Goal: Task Accomplishment & Management: Use online tool/utility

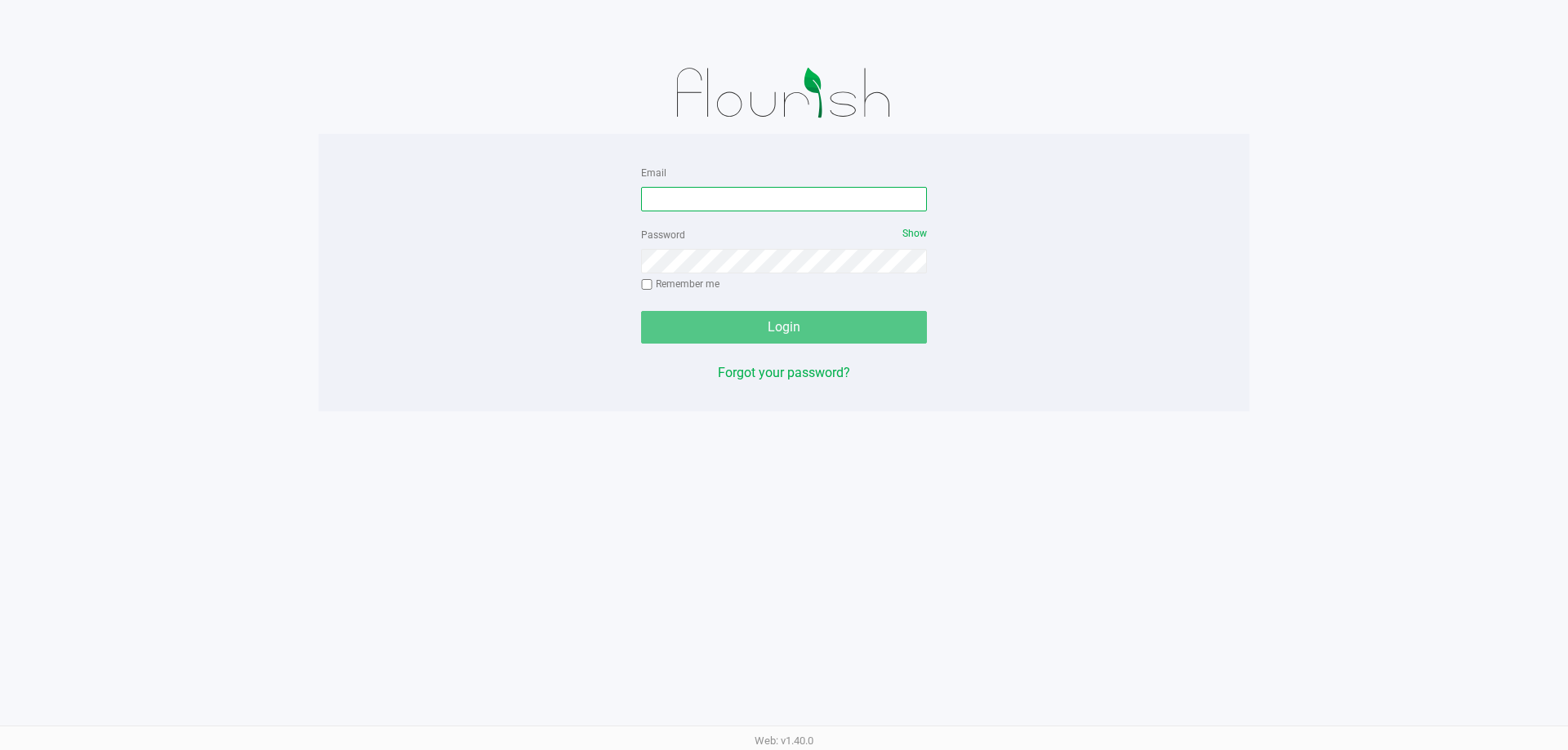
click at [665, 195] on input "Email" at bounding box center [784, 198] width 286 height 25
type input "[EMAIL_ADDRESS][DOMAIN_NAME]"
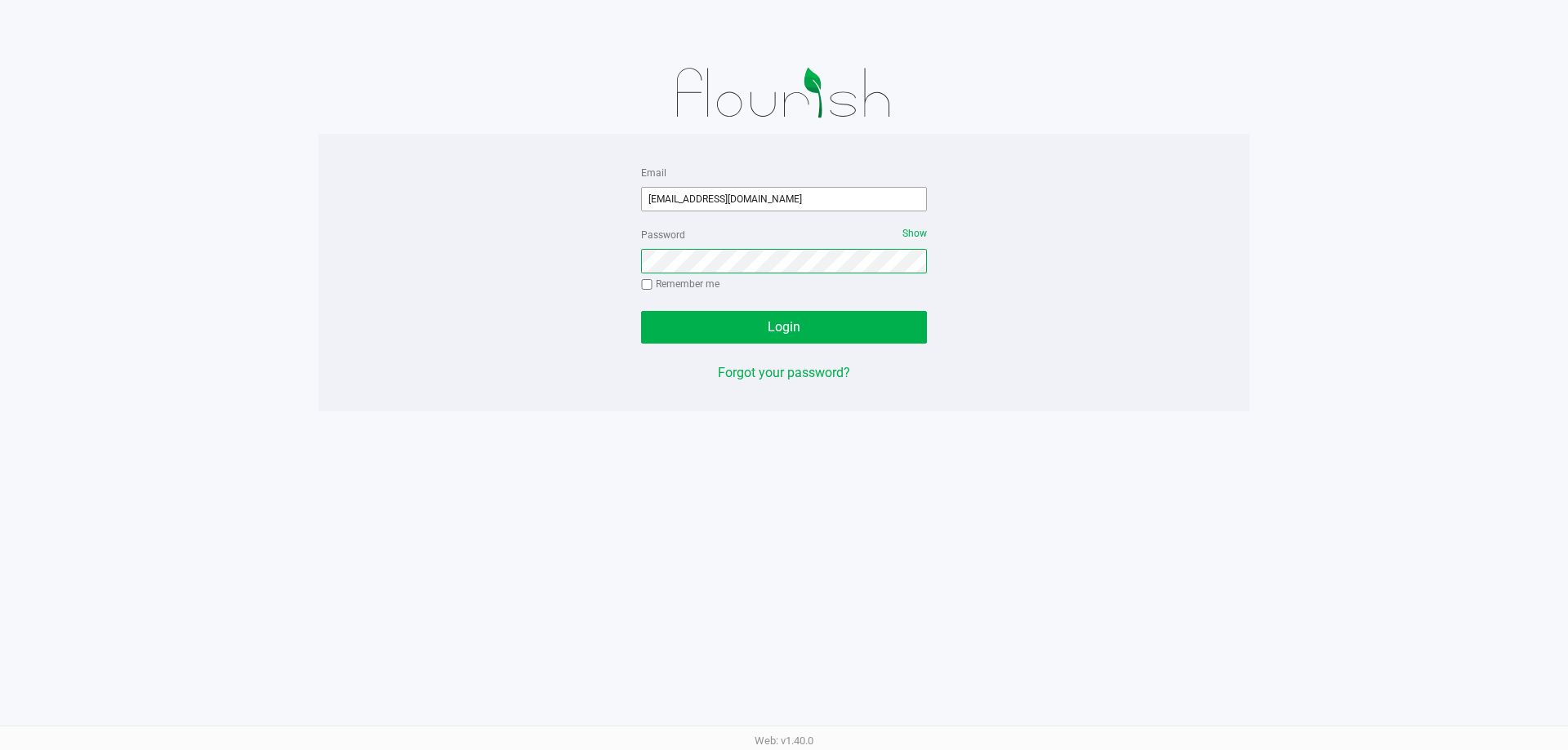
click at [641, 311] on button "Login" at bounding box center [784, 326] width 286 height 33
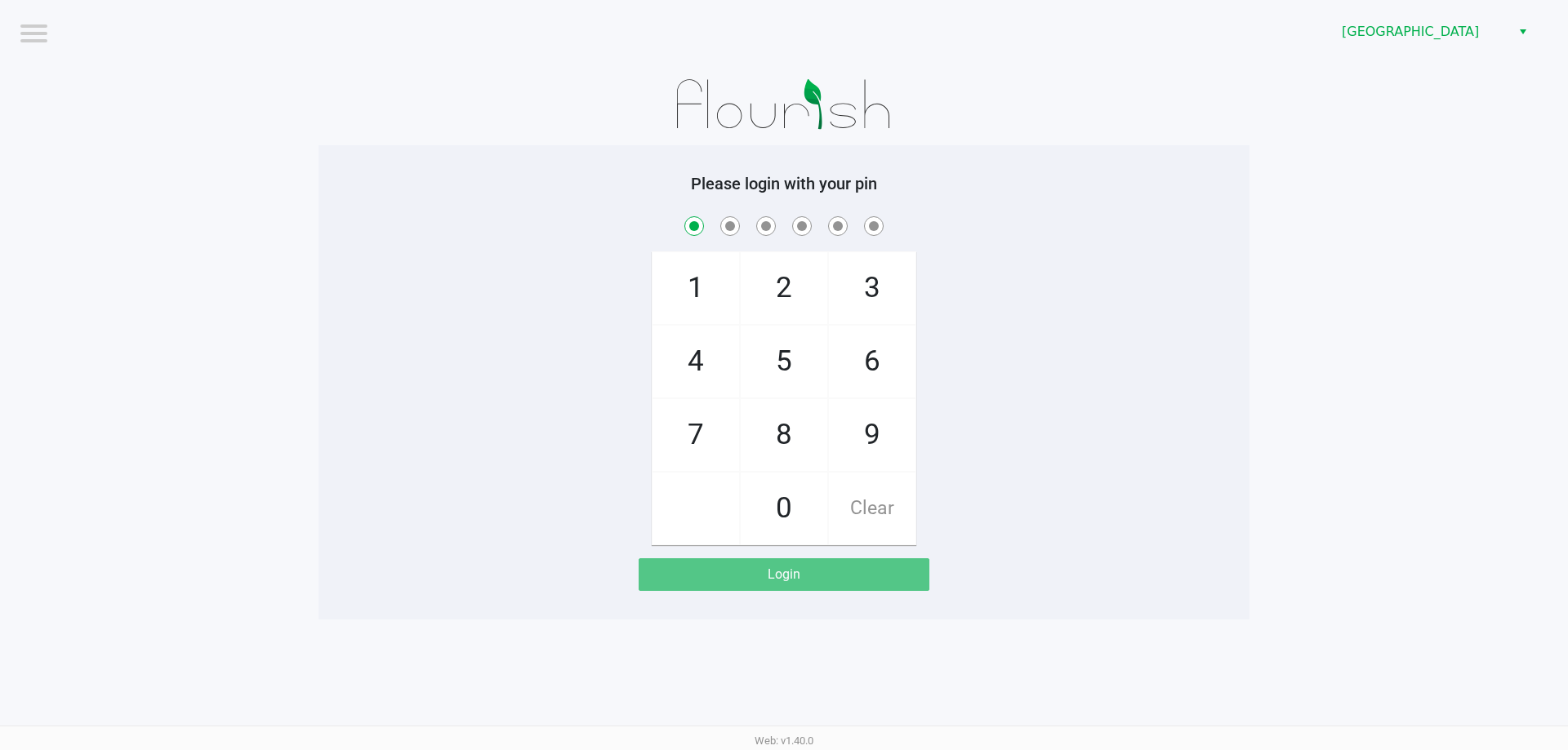
checkbox input "true"
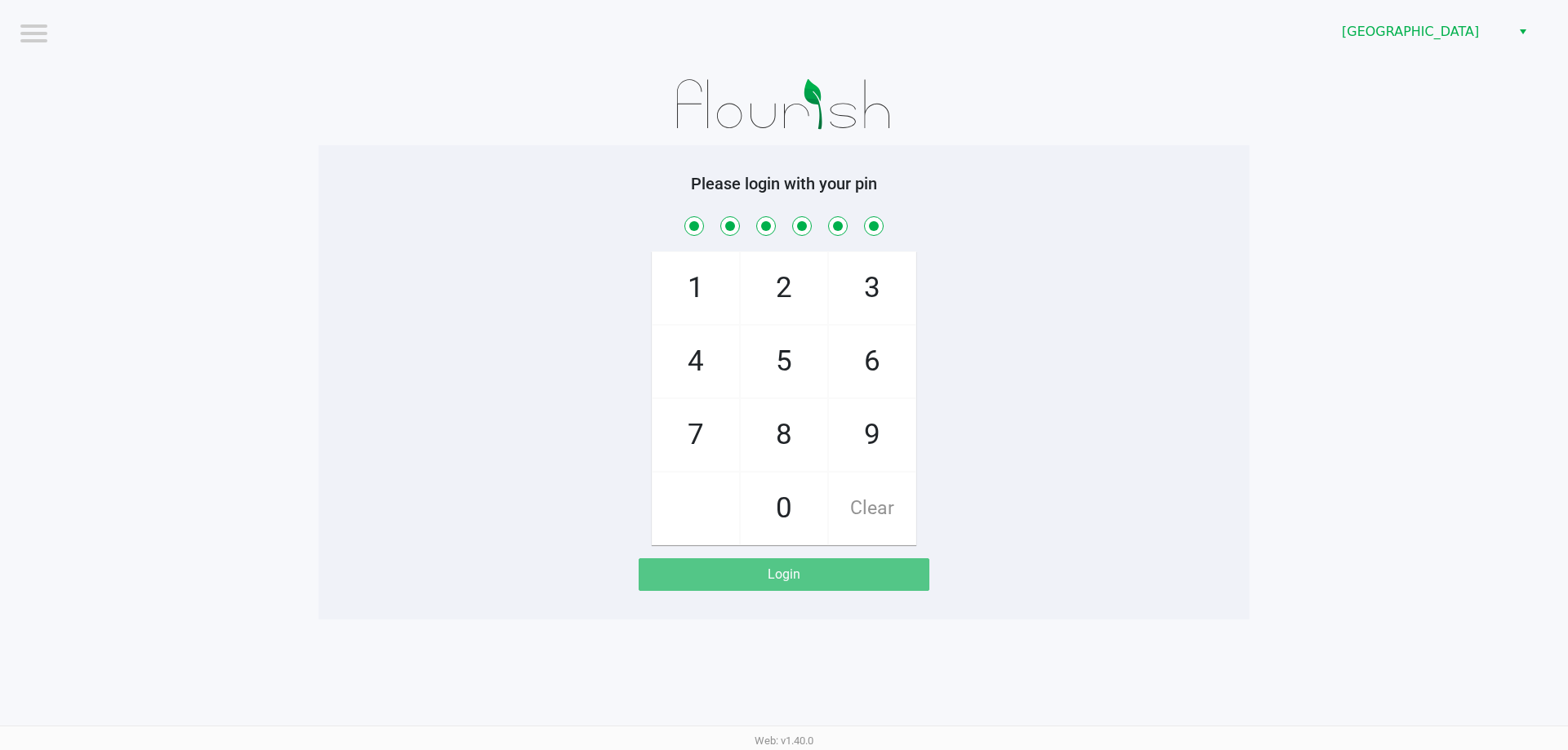
checkbox input "true"
